Goal: Task Accomplishment & Management: Manage account settings

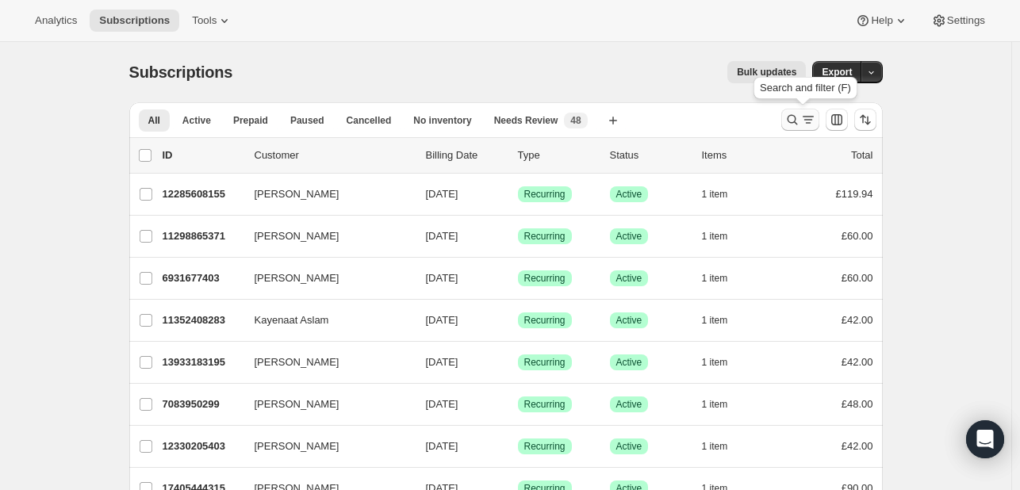
click at [796, 118] on icon "Search and filter results" at bounding box center [792, 120] width 16 height 16
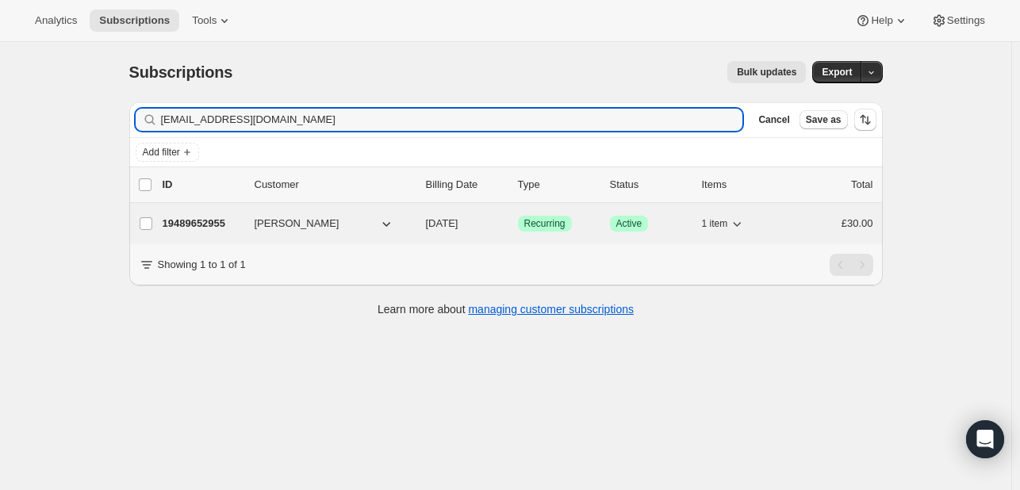
type input "[EMAIL_ADDRESS][DOMAIN_NAME]"
click at [268, 226] on span "[PERSON_NAME]" at bounding box center [297, 224] width 85 height 16
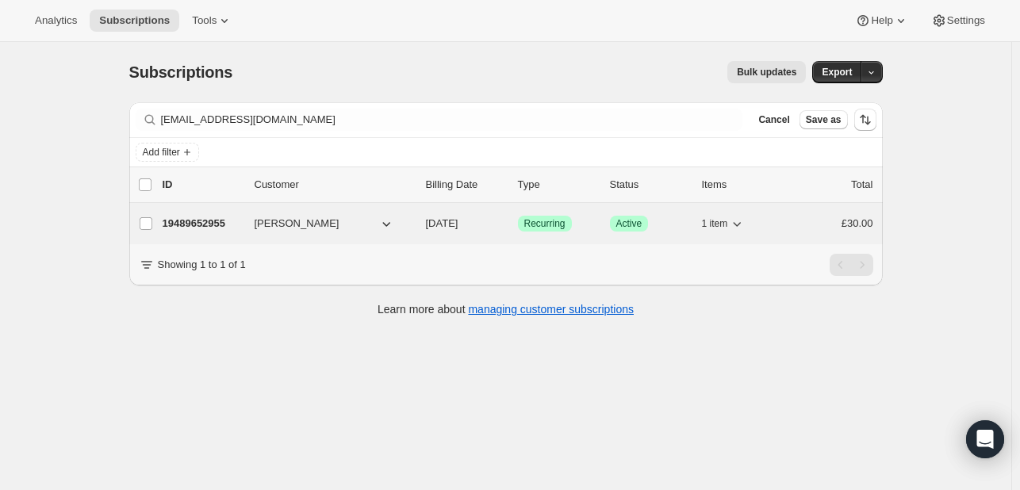
click at [209, 220] on p "19489652955" at bounding box center [202, 224] width 79 height 16
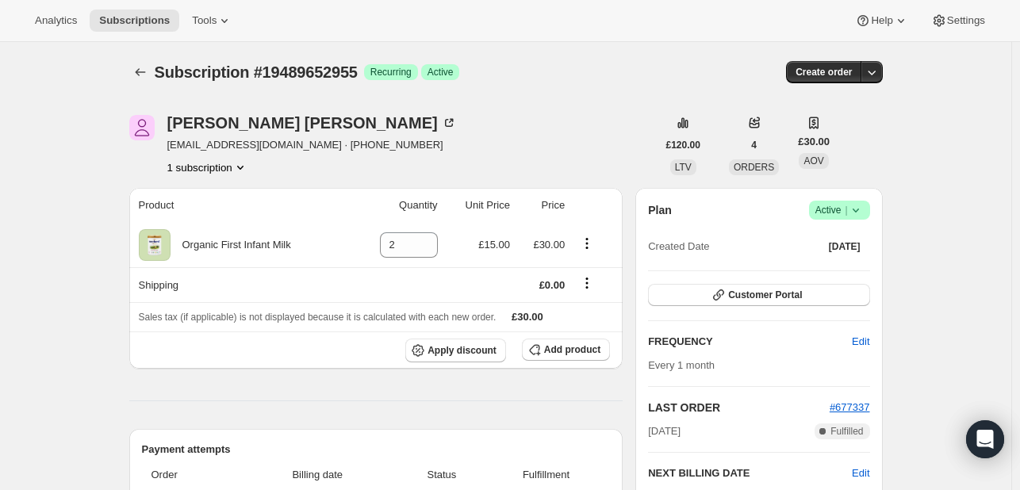
click at [863, 209] on icon at bounding box center [856, 210] width 16 height 16
click at [839, 274] on span "Cancel subscription" at bounding box center [844, 268] width 90 height 12
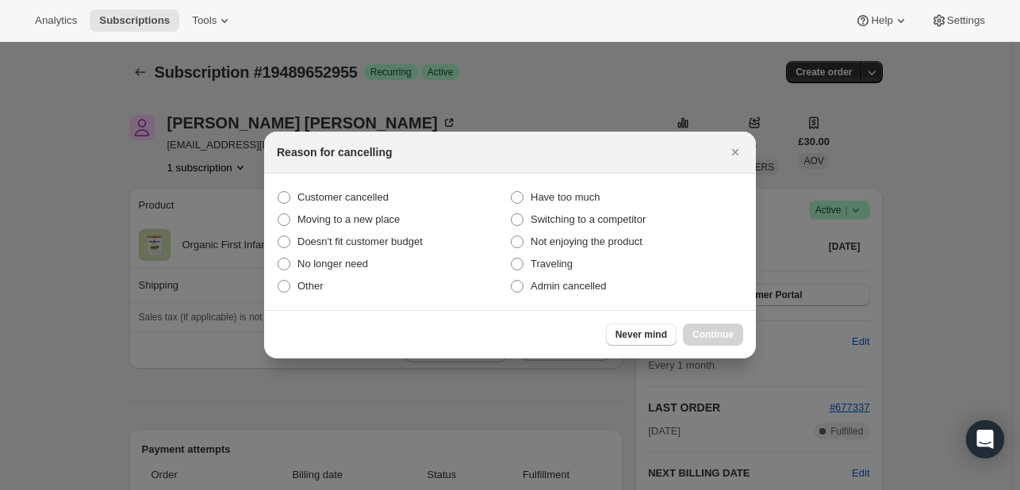
drag, startPoint x: 274, startPoint y: 191, endPoint x: 281, endPoint y: 197, distance: 9.5
click at [275, 190] on section "Customer cancelled Have too much Moving to a new place Switching to a competito…" at bounding box center [510, 242] width 492 height 136
click at [285, 200] on span ":rbu:" at bounding box center [284, 197] width 13 height 13
click at [278, 192] on input "Customer cancelled" at bounding box center [278, 191] width 1 height 1
radio input "true"
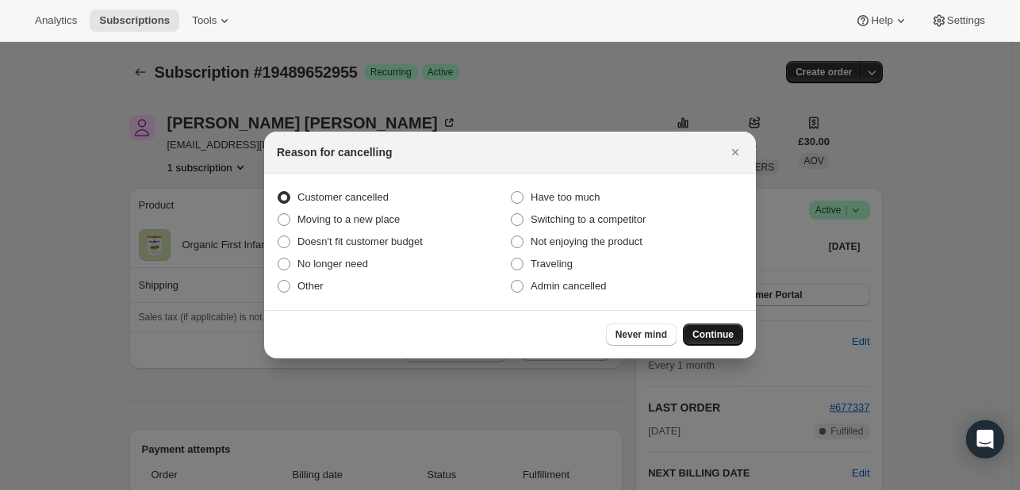
click at [717, 331] on span "Continue" at bounding box center [712, 334] width 41 height 13
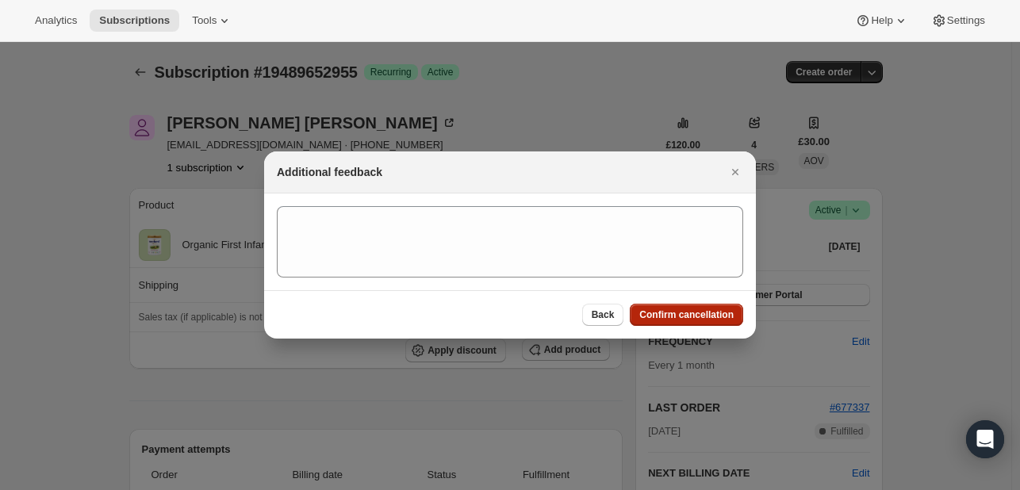
click at [669, 315] on span "Confirm cancellation" at bounding box center [686, 314] width 94 height 13
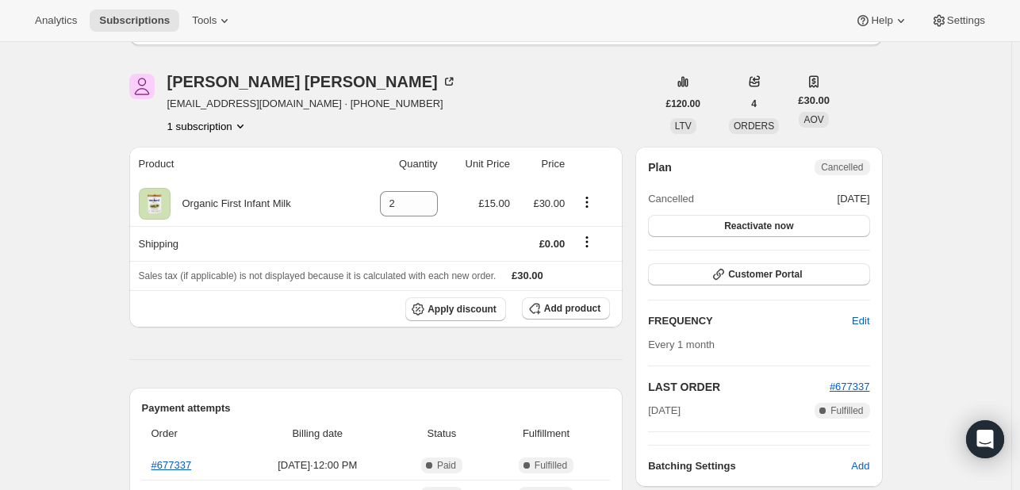
scroll to position [159, 0]
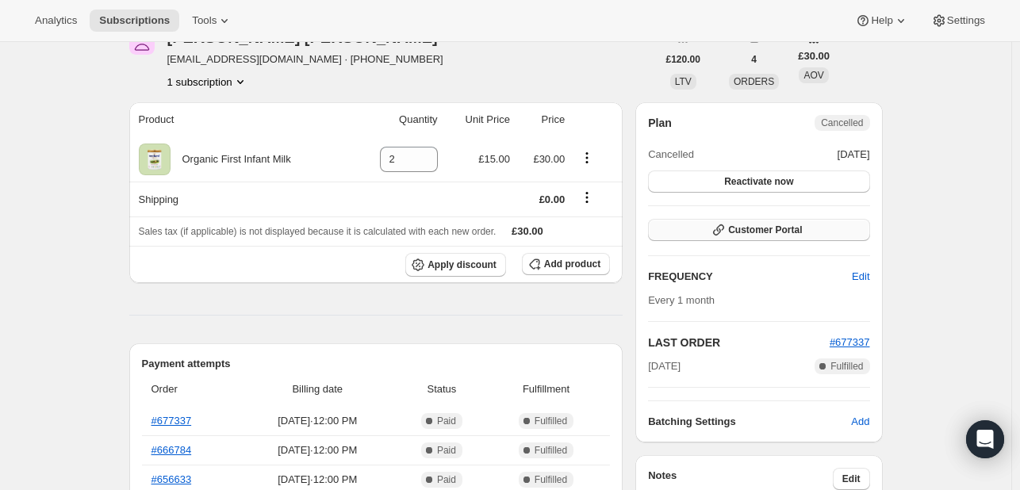
click at [777, 235] on span "Customer Portal" at bounding box center [765, 230] width 74 height 13
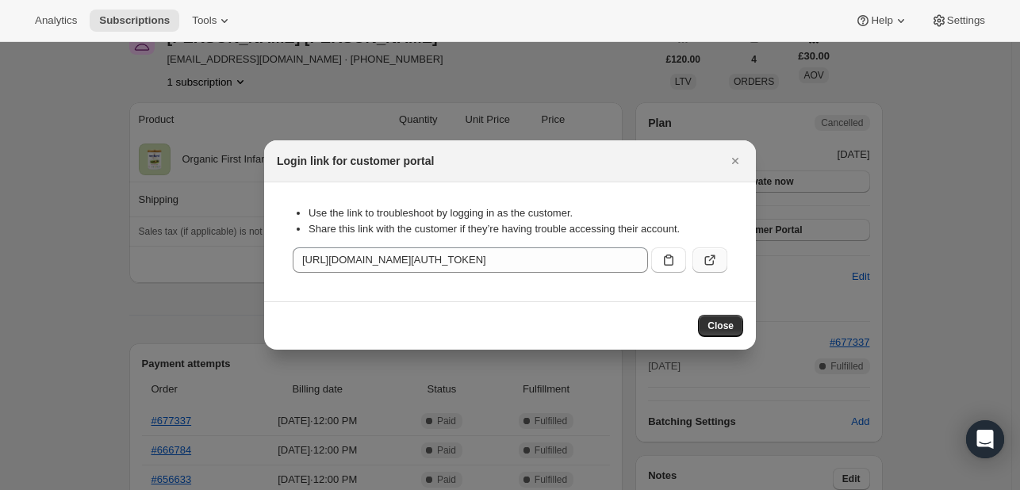
click at [706, 260] on icon ":ren:" at bounding box center [710, 260] width 16 height 16
click at [731, 156] on icon "Close" at bounding box center [735, 161] width 16 height 16
